Goal: Transaction & Acquisition: Obtain resource

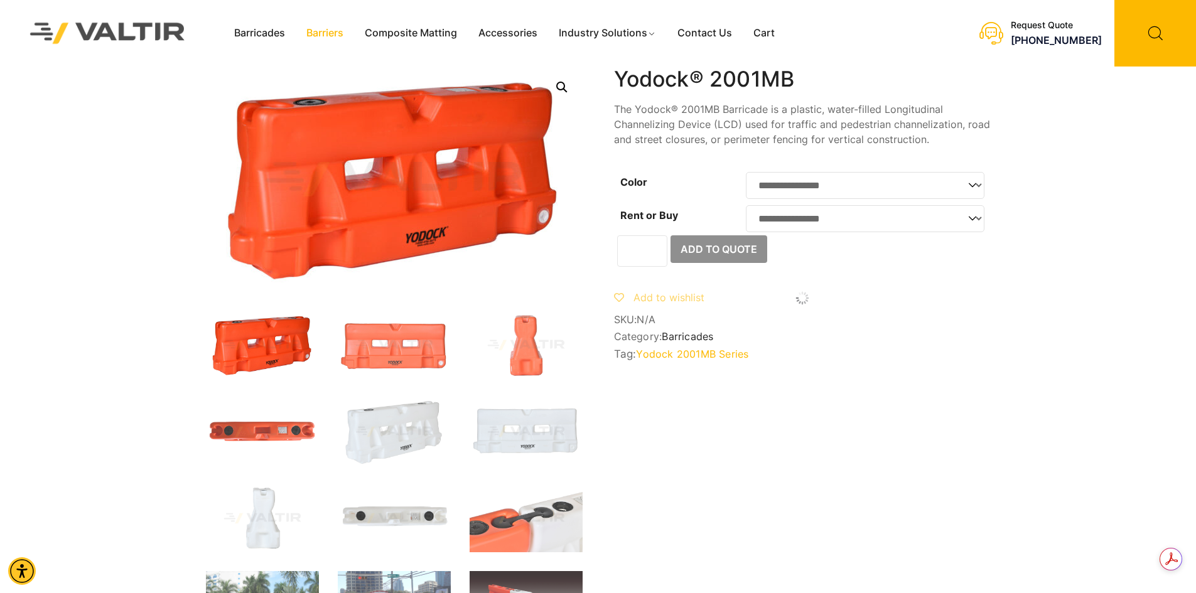
click at [327, 31] on link "Barriers" at bounding box center [325, 33] width 58 height 19
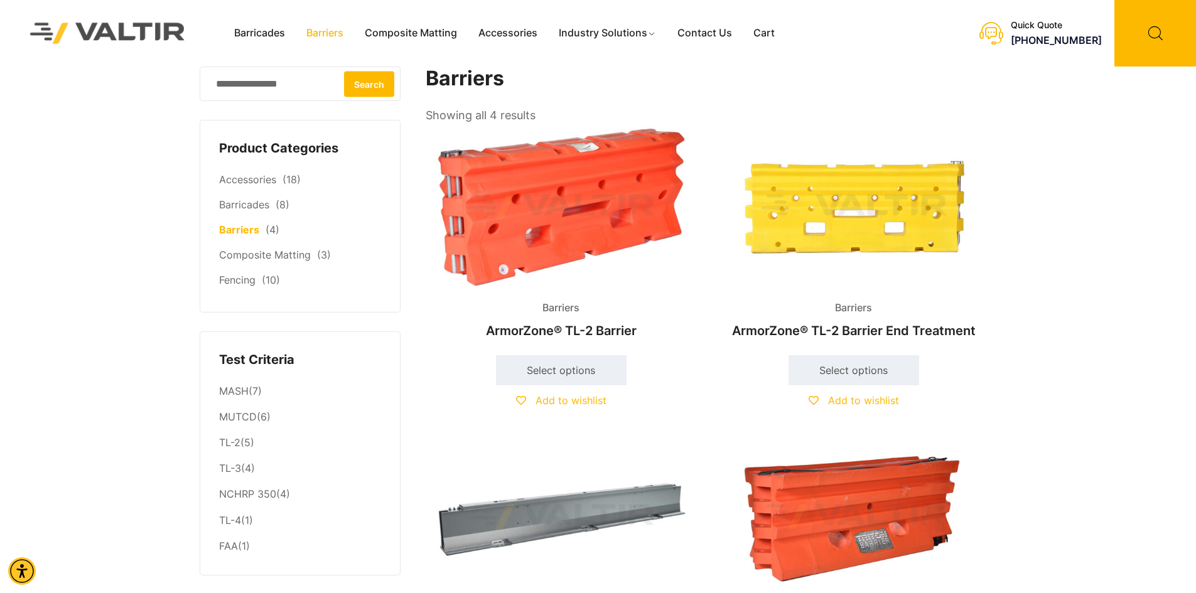
click at [503, 521] on img at bounding box center [561, 517] width 271 height 163
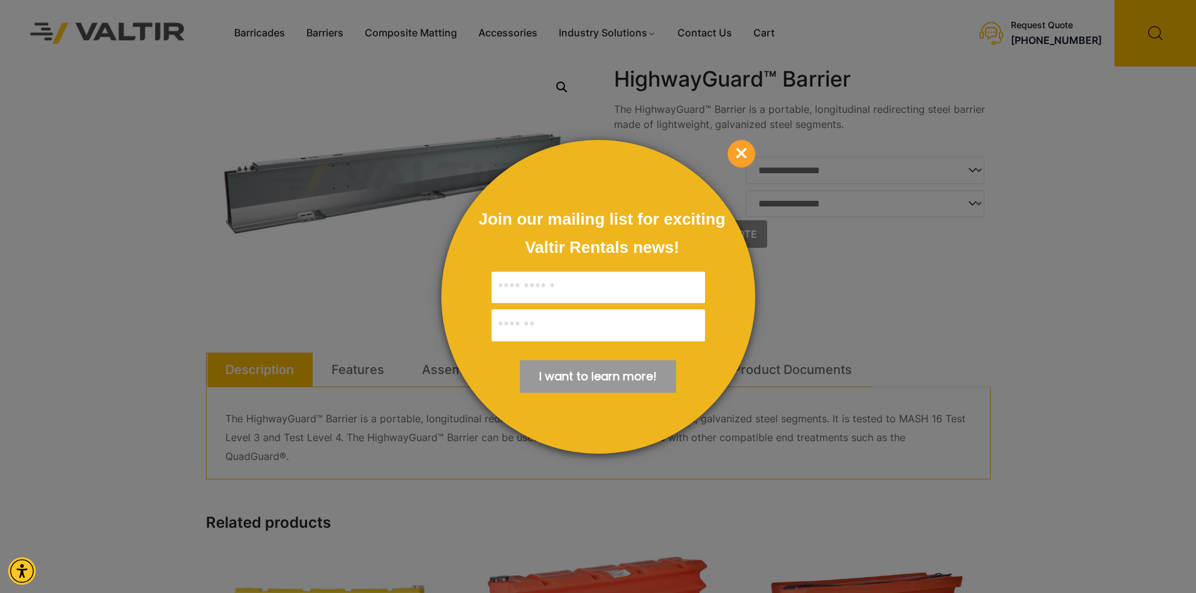
click at [738, 151] on span "×" at bounding box center [742, 154] width 28 height 28
